Goal: Transaction & Acquisition: Purchase product/service

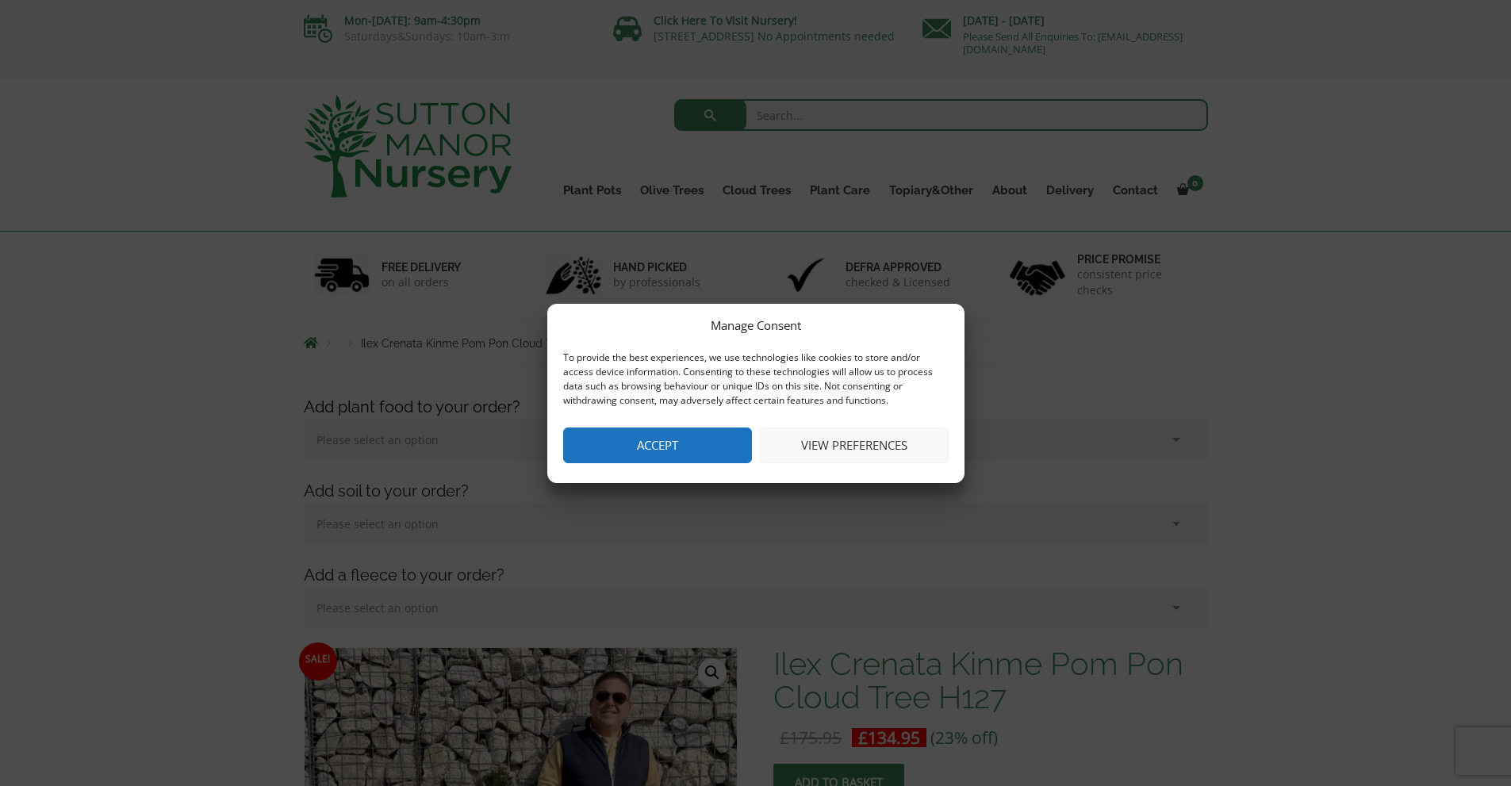
click at [707, 432] on button "Accept" at bounding box center [657, 446] width 189 height 36
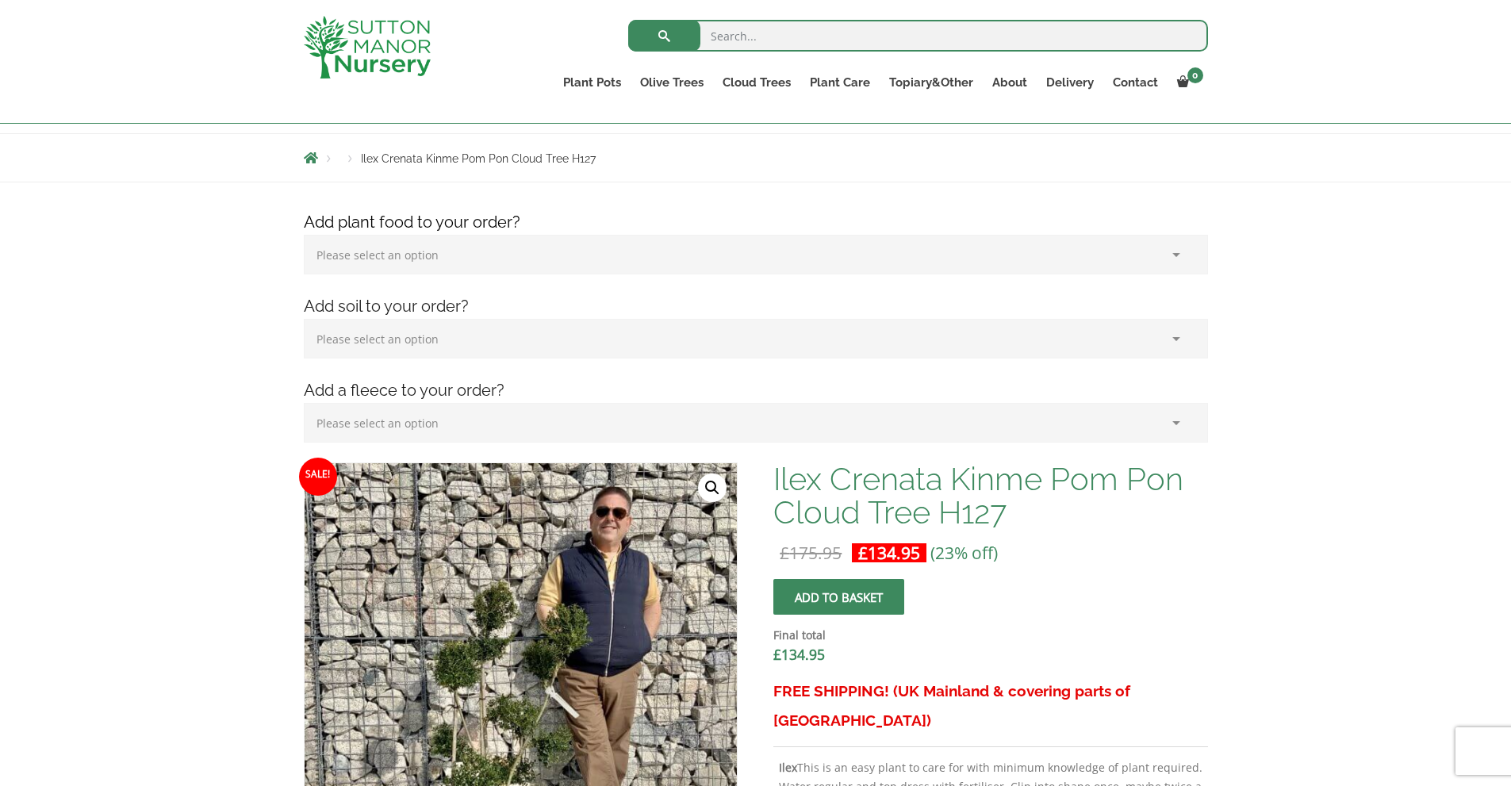
scroll to position [159, 0]
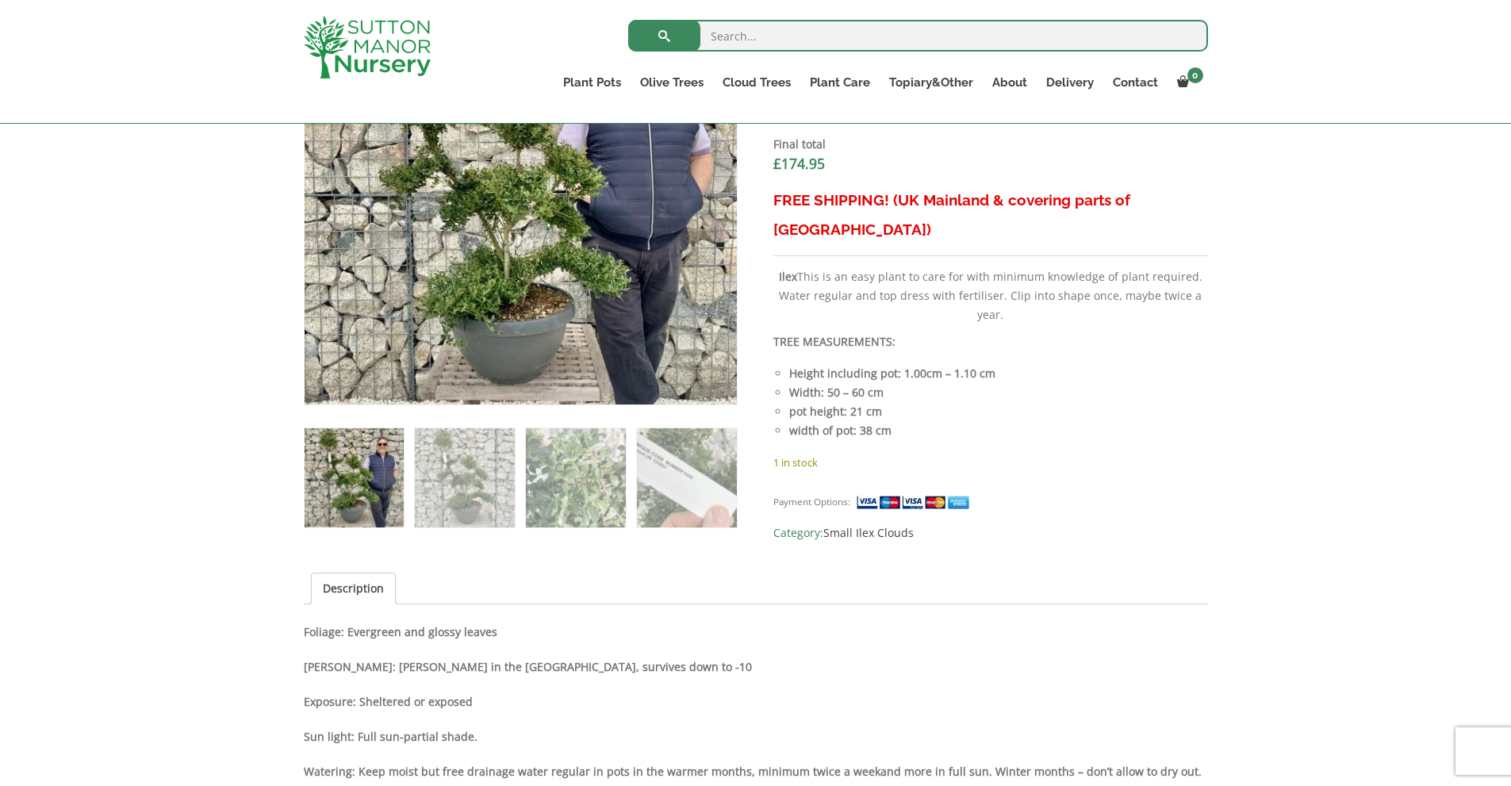
scroll to position [151, 0]
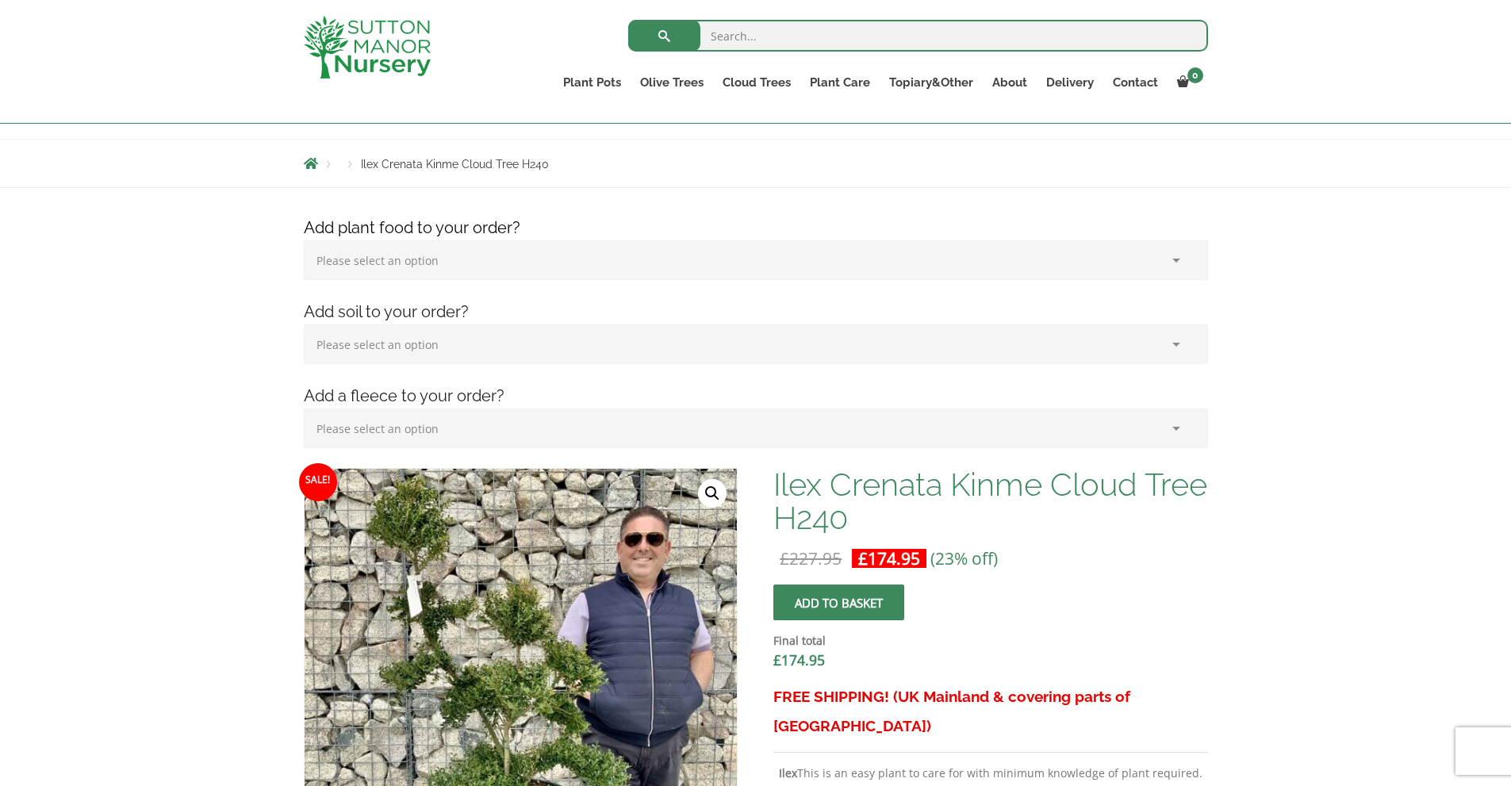
drag, startPoint x: 1522, startPoint y: 144, endPoint x: 1478, endPoint y: 193, distance: 65.2
drag, startPoint x: 939, startPoint y: 494, endPoint x: 774, endPoint y: 474, distance: 167.0
click at [774, 474] on h1 "Ilex Crenata Kinme Cloud Tree H240" at bounding box center [991, 501] width 434 height 67
copy h1 "Ilex Crenata"
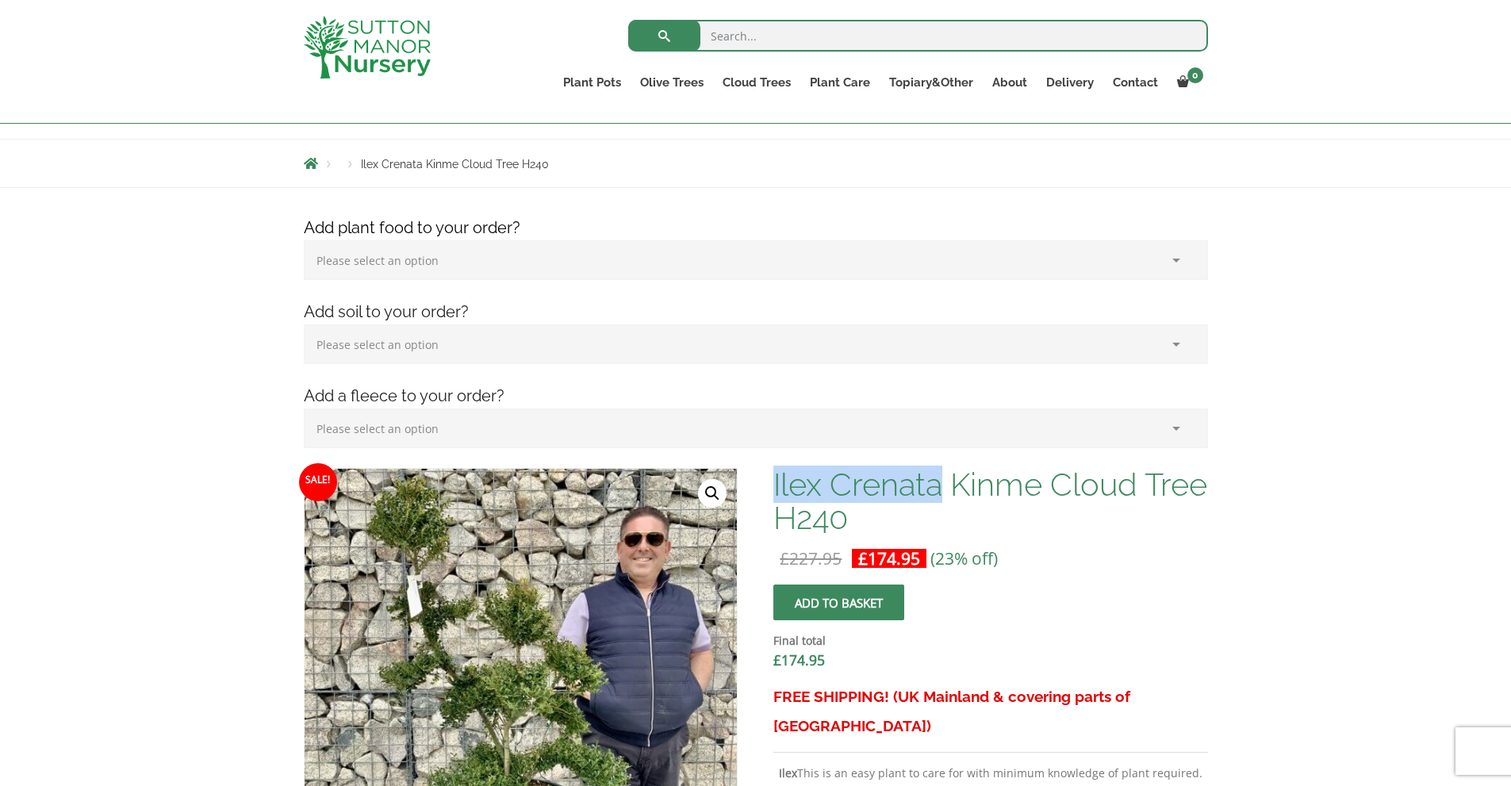
click at [761, 41] on input "search" at bounding box center [918, 36] width 580 height 32
paste input "Ilex Crenata"
type input "Ilex Crenata"
click at [628, 20] on button "submit" at bounding box center [664, 36] width 72 height 32
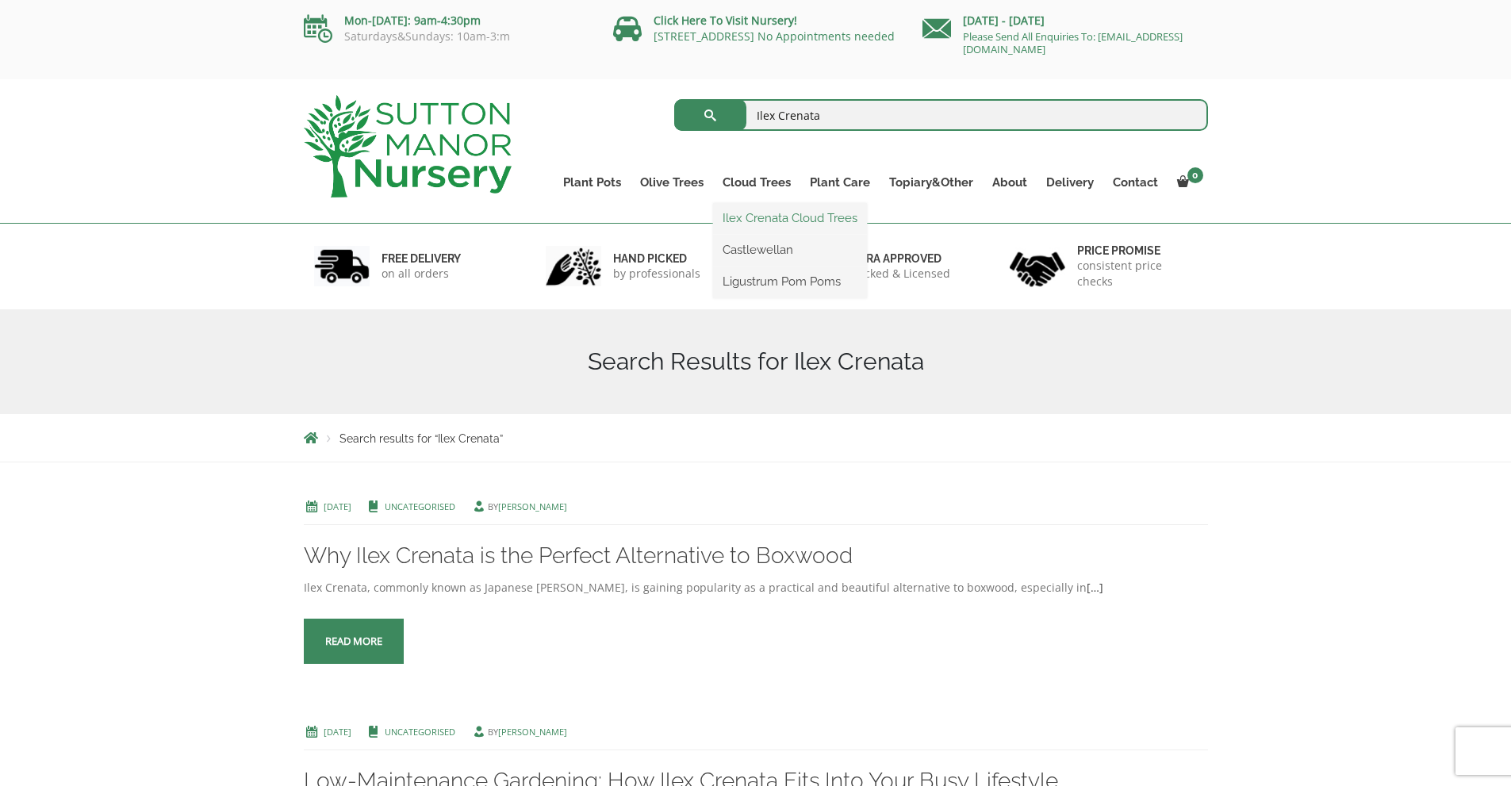
click at [753, 221] on link "Ilex Crenata Cloud Trees" at bounding box center [790, 218] width 154 height 24
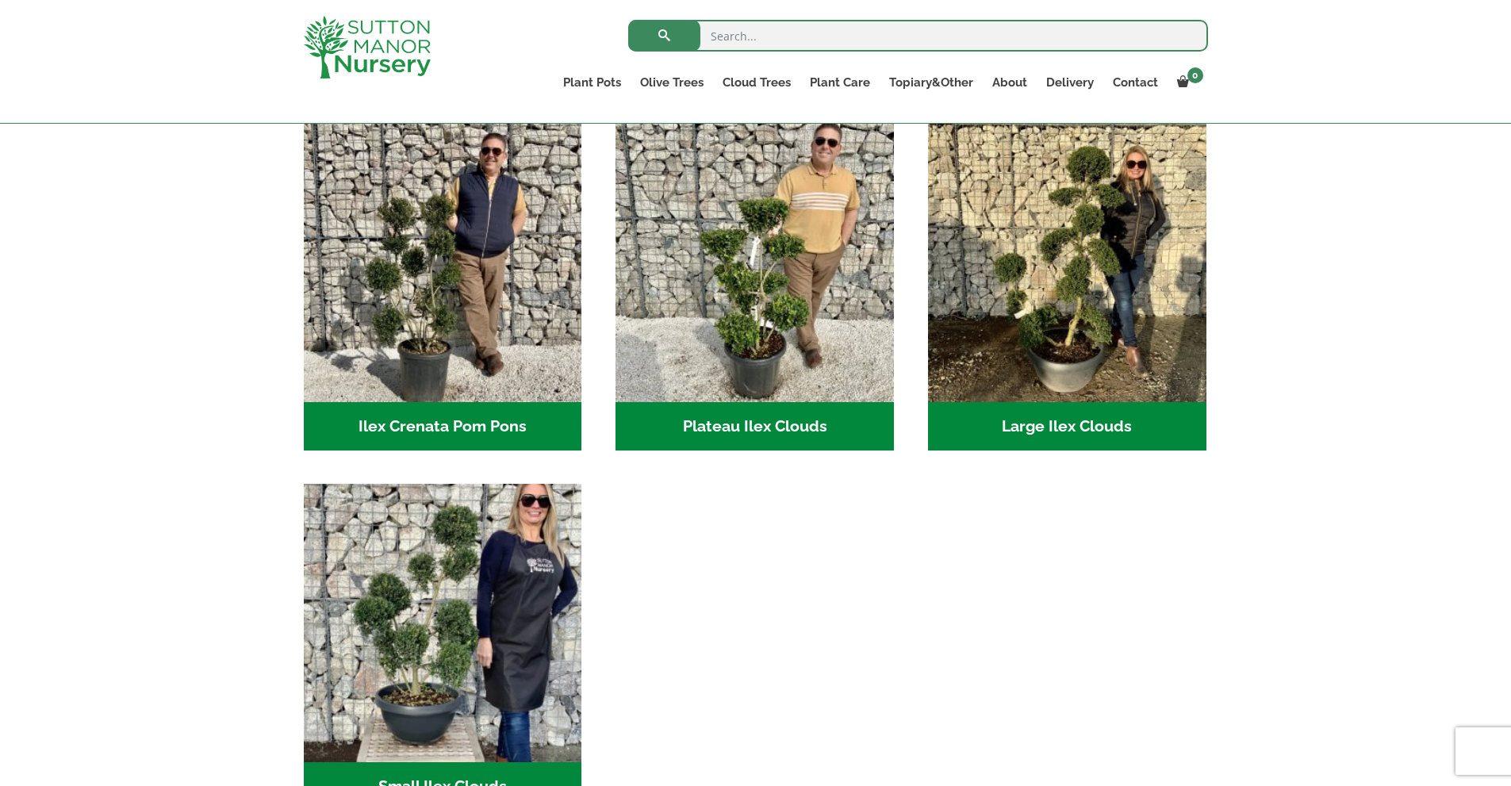
scroll to position [344, 0]
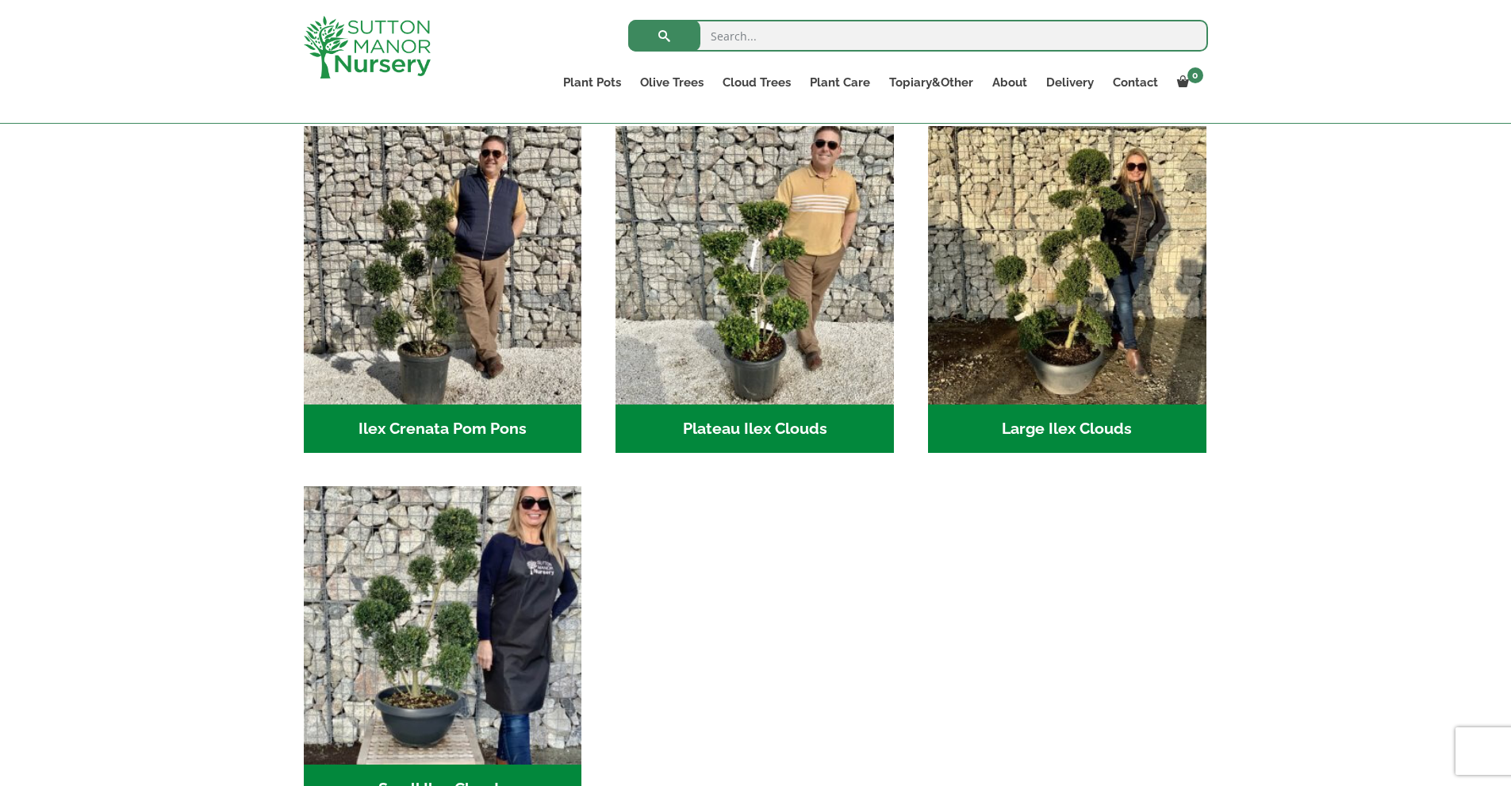
click at [1002, 421] on h2 "Large Ilex Clouds (48)" at bounding box center [1067, 429] width 278 height 49
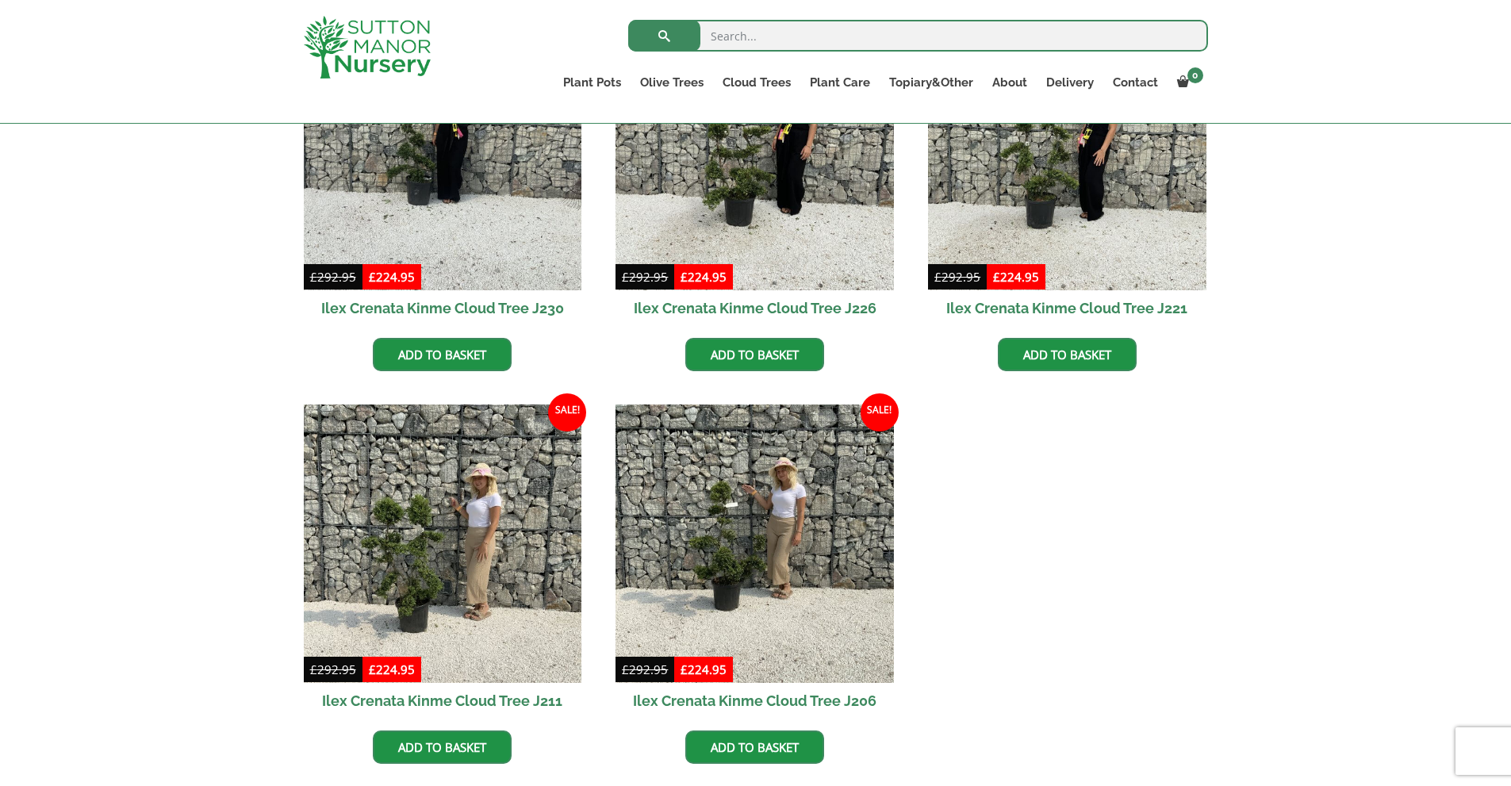
scroll to position [922, 0]
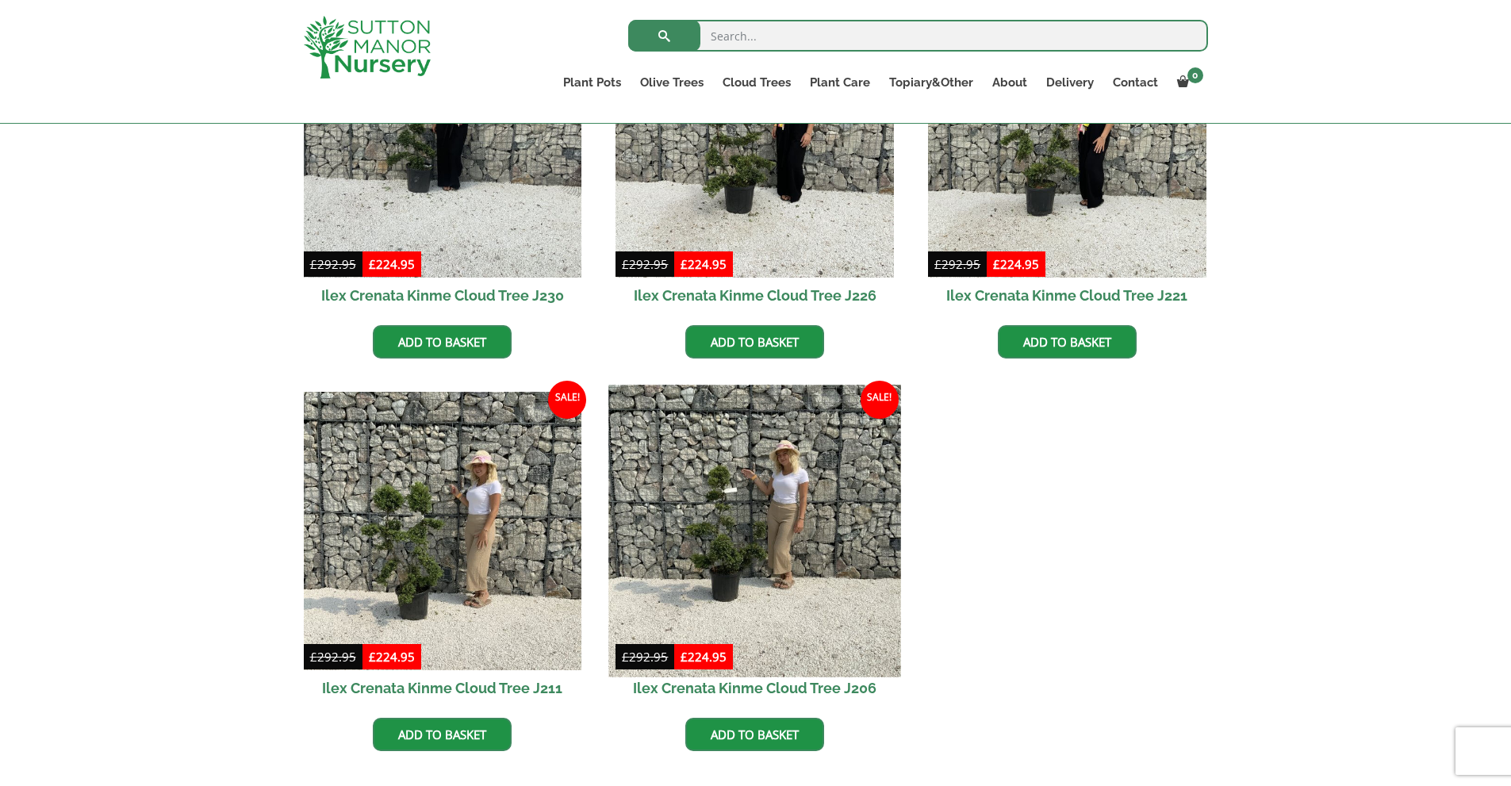
click at [775, 542] on img at bounding box center [755, 531] width 292 height 292
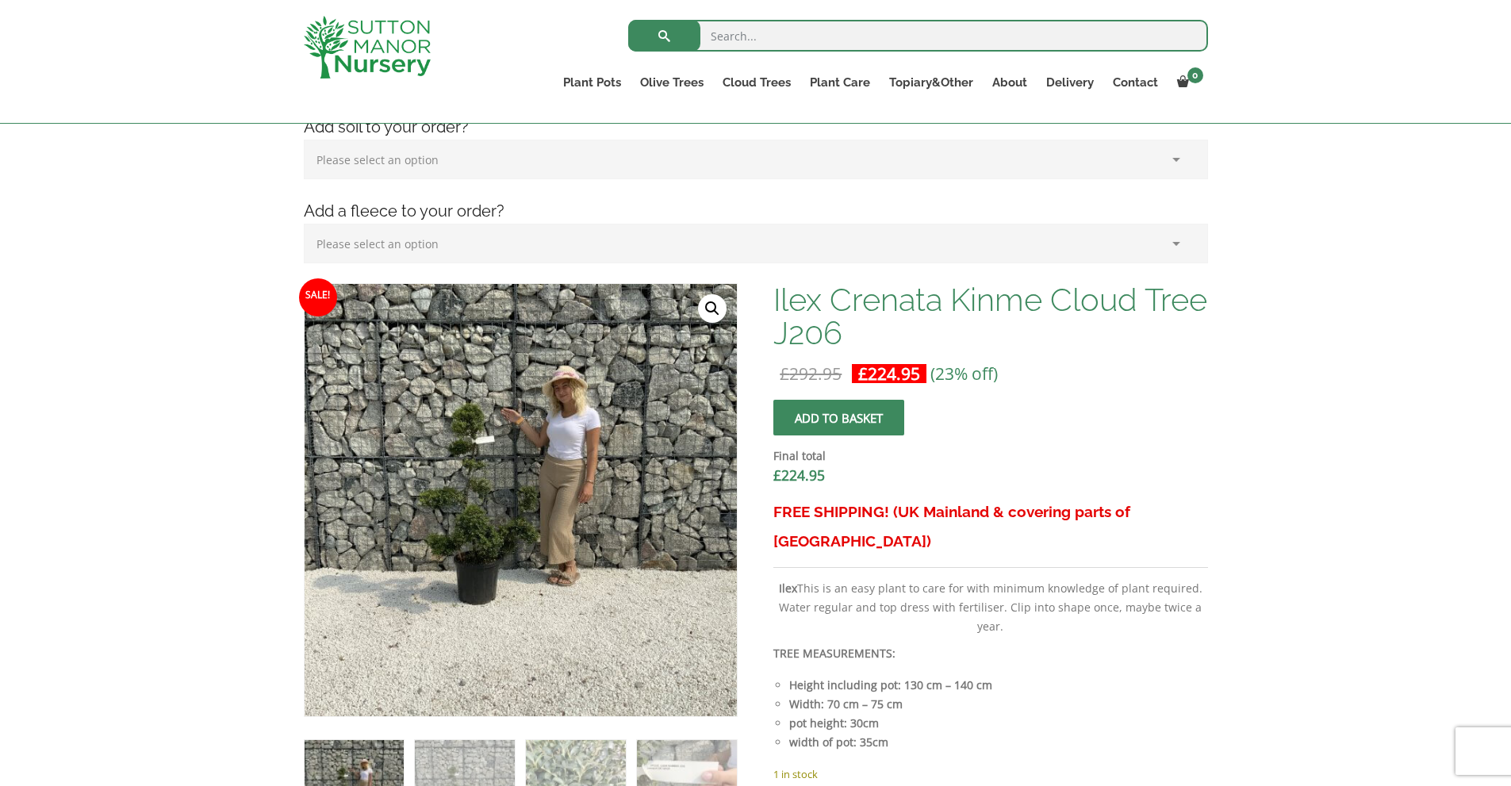
scroll to position [344, 0]
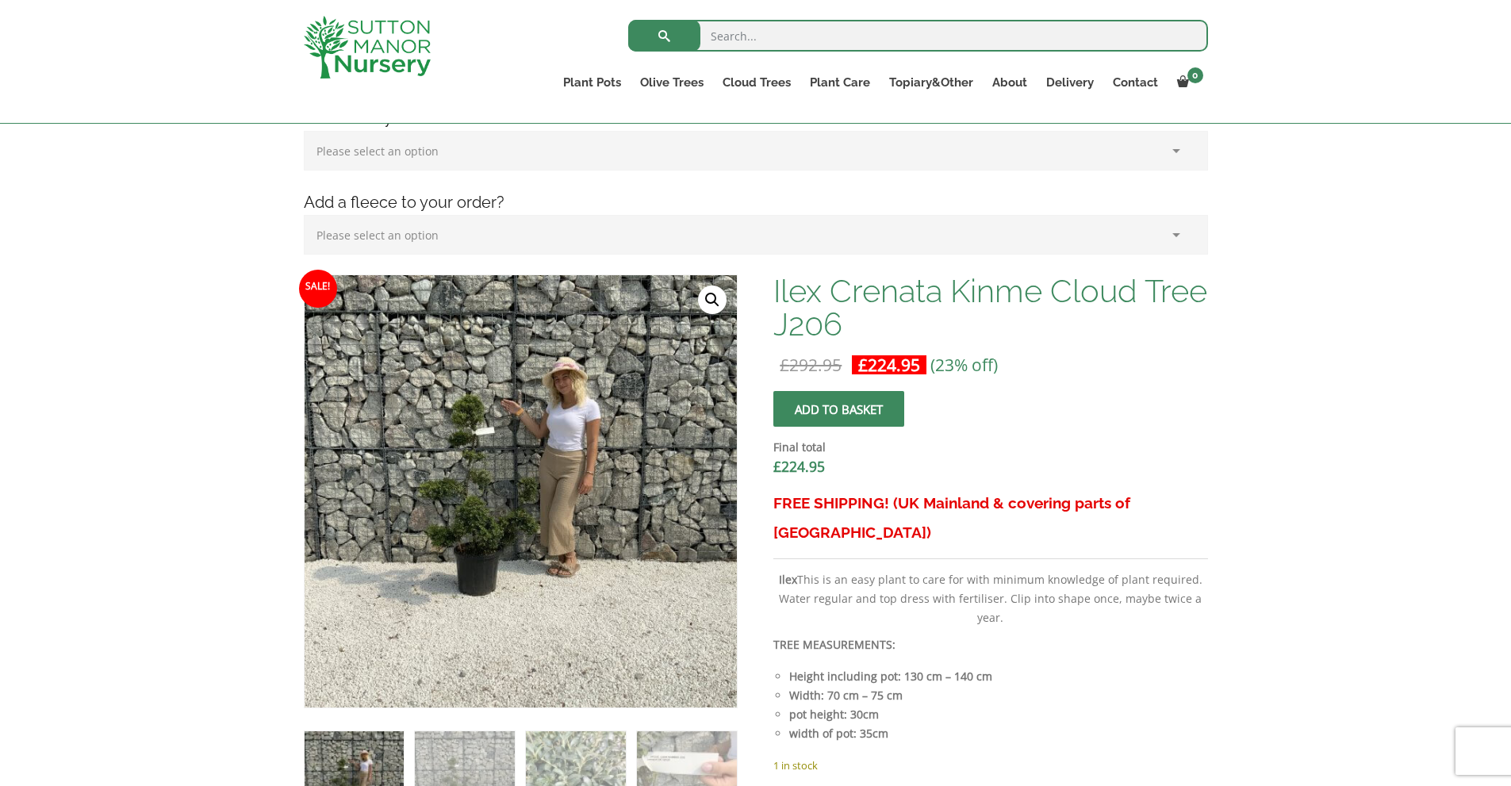
click at [569, 421] on img at bounding box center [521, 491] width 432 height 432
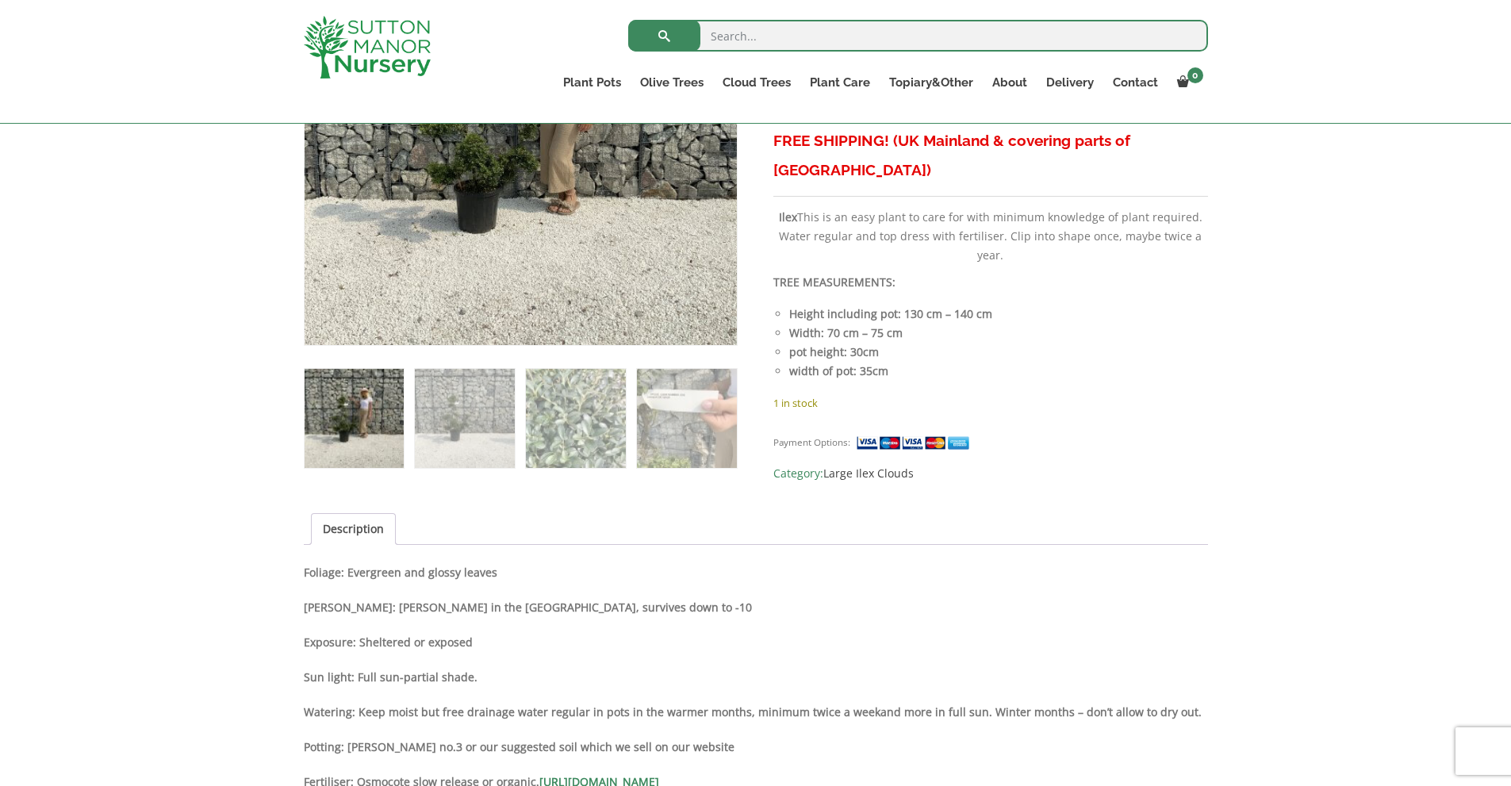
scroll to position [739, 0]
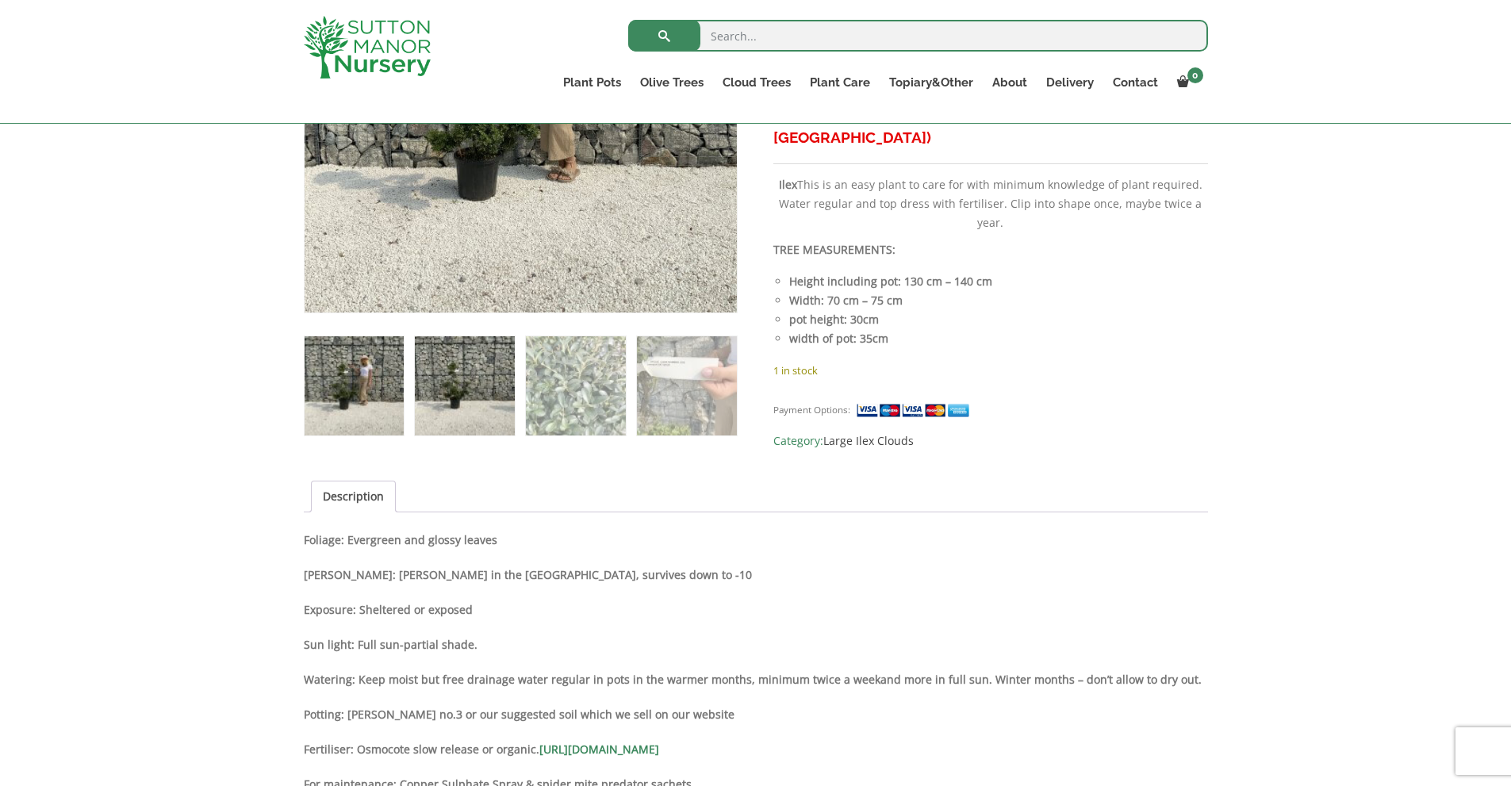
click at [476, 381] on img at bounding box center [464, 385] width 99 height 99
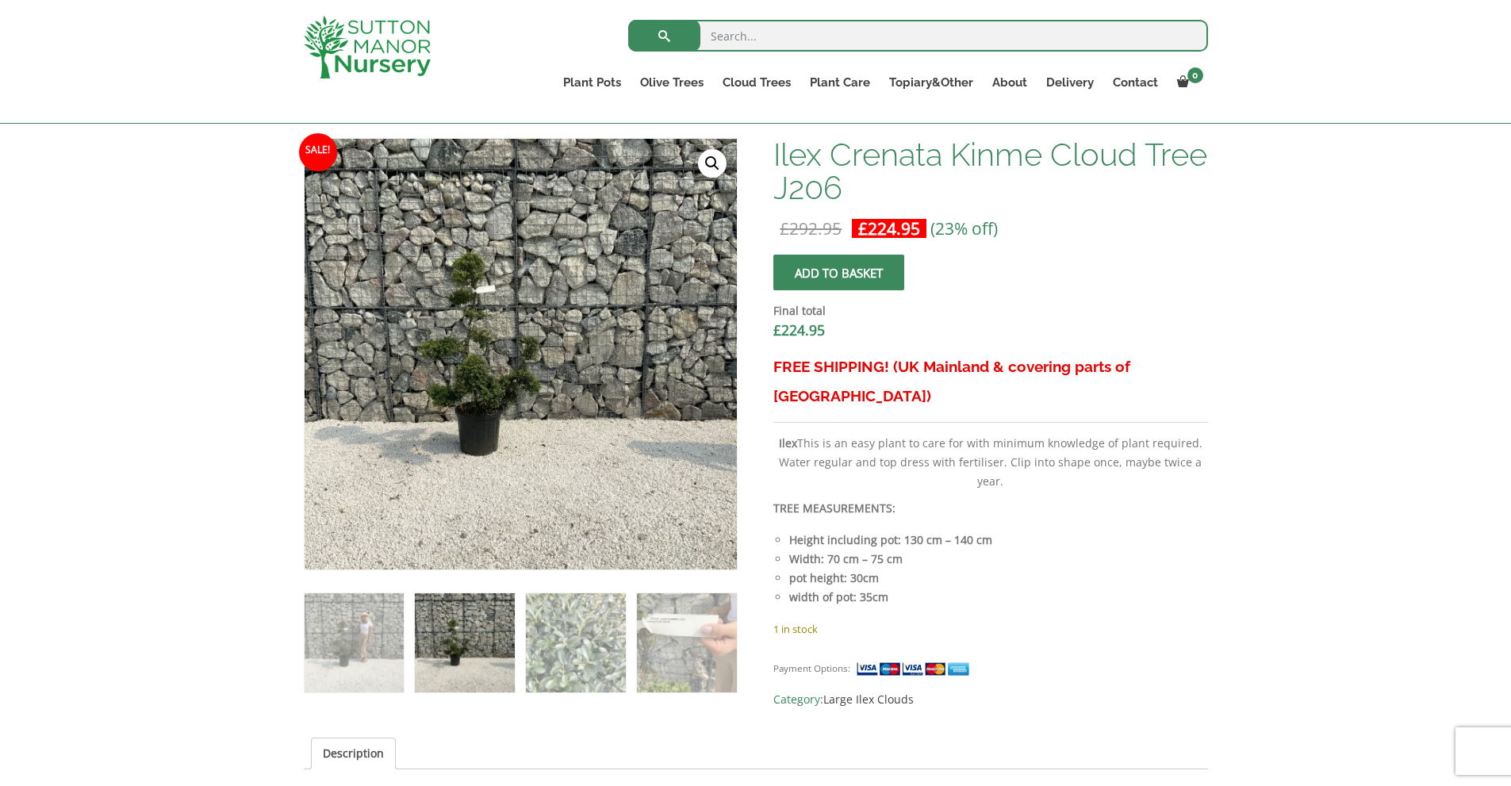
scroll to position [368, 0]
